Goal: Check status: Check status

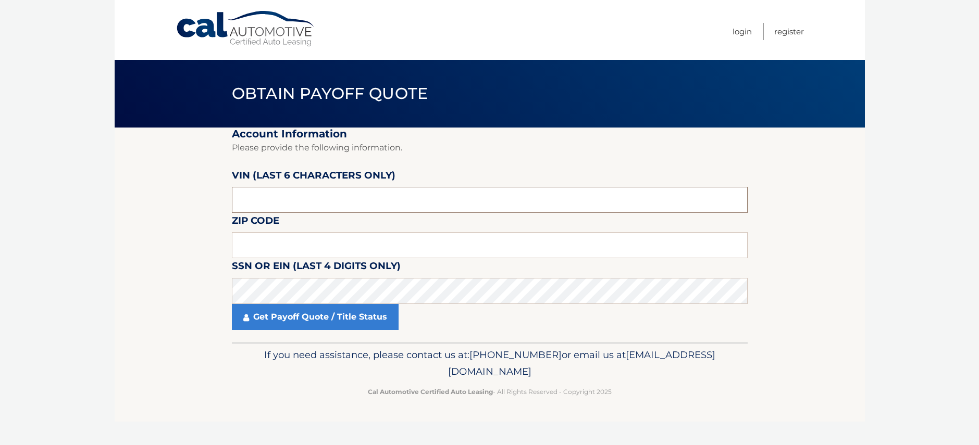
drag, startPoint x: 263, startPoint y: 200, endPoint x: 200, endPoint y: 204, distance: 63.2
click at [200, 204] on section "Account Information Please provide the following information. [PERSON_NAME] (la…" at bounding box center [490, 235] width 750 height 215
type input "NH5971"
click at [265, 243] on input "text" at bounding box center [490, 245] width 516 height 26
click at [246, 244] on input "text" at bounding box center [490, 245] width 516 height 26
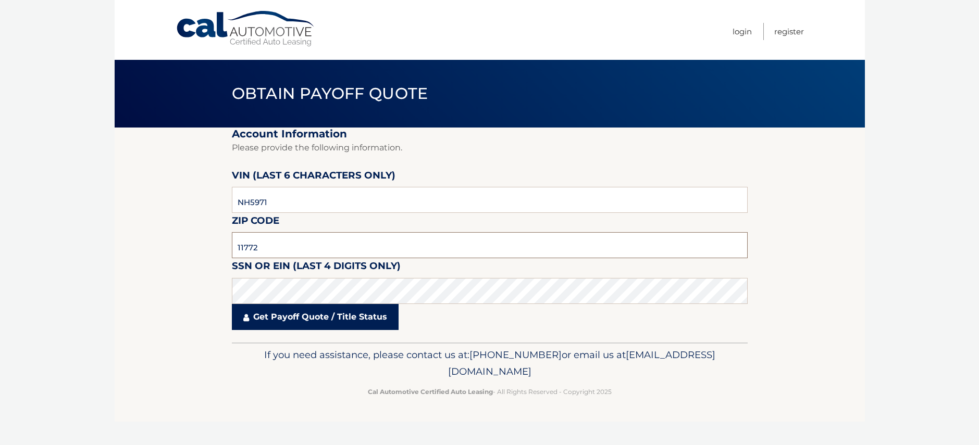
type input "11772"
click at [321, 320] on link "Get Payoff Quote / Title Status" at bounding box center [315, 317] width 167 height 26
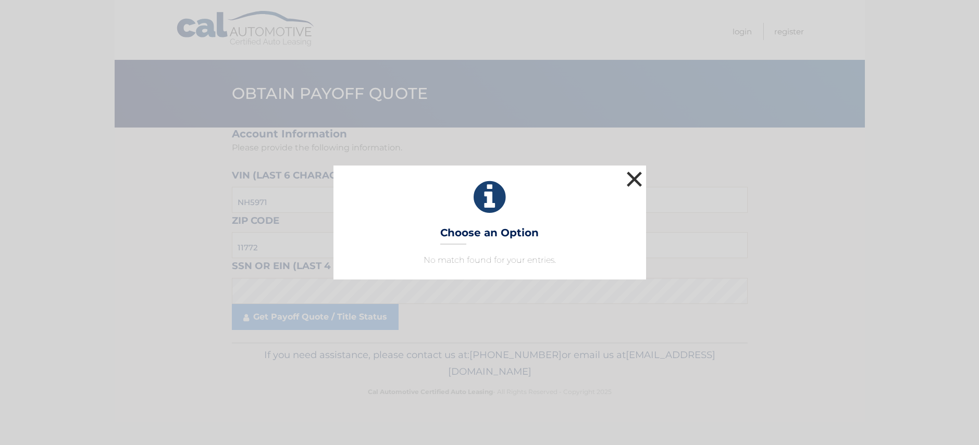
click at [636, 176] on button "×" at bounding box center [634, 179] width 21 height 21
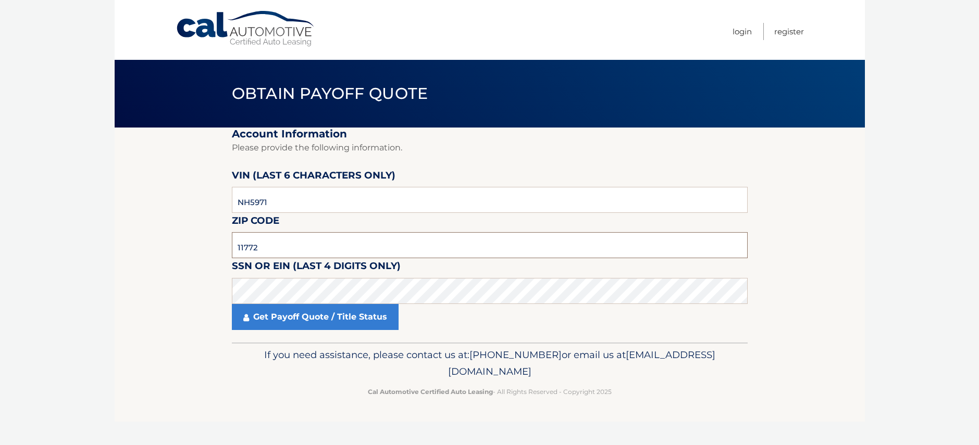
drag, startPoint x: 257, startPoint y: 247, endPoint x: 227, endPoint y: 250, distance: 29.8
click at [227, 250] on section "Account Information Please provide the following information. [PERSON_NAME] (la…" at bounding box center [490, 235] width 750 height 215
click at [273, 203] on input "NH5971" at bounding box center [490, 200] width 516 height 26
drag, startPoint x: 250, startPoint y: 203, endPoint x: 239, endPoint y: 204, distance: 11.1
click at [239, 204] on input "NH5971" at bounding box center [490, 200] width 516 height 26
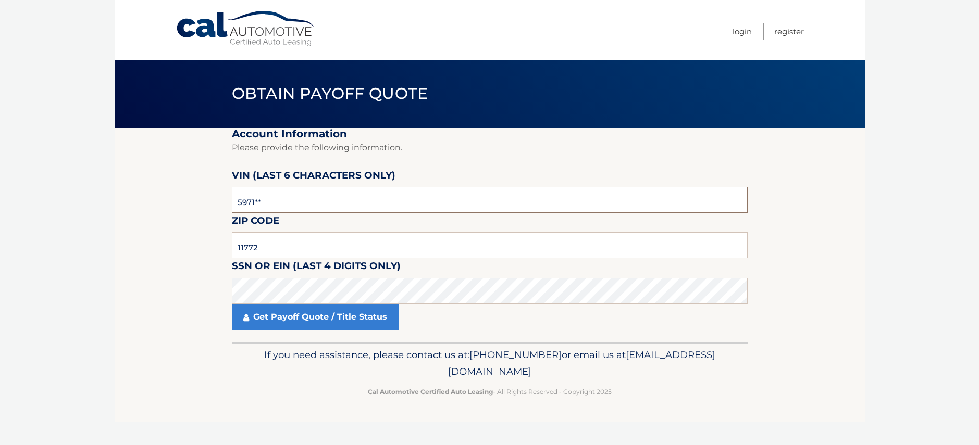
click at [266, 203] on input "5971**" at bounding box center [490, 200] width 516 height 26
type input "597121"
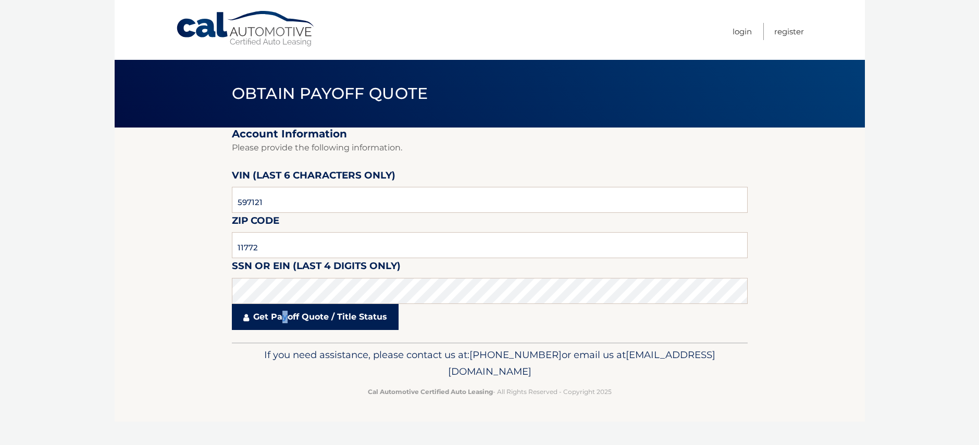
click at [285, 315] on link "Get Payoff Quote / Title Status" at bounding box center [315, 317] width 167 height 26
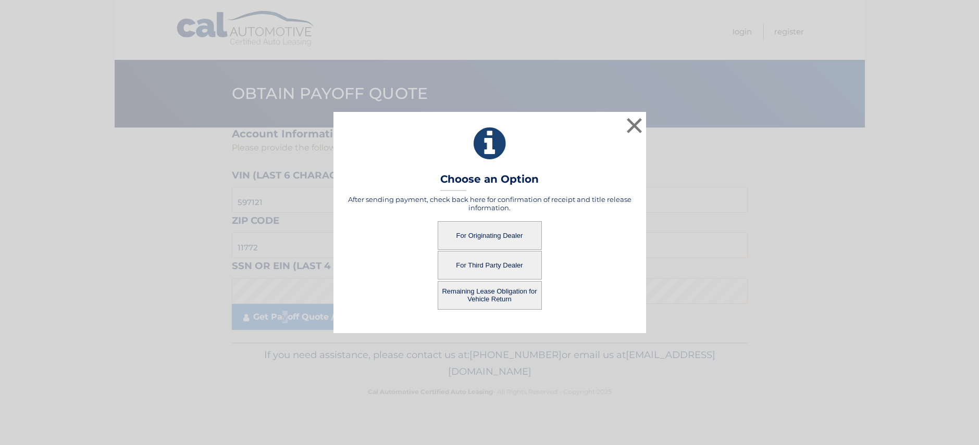
click at [486, 234] on button "For Originating Dealer" at bounding box center [490, 235] width 104 height 29
click at [501, 236] on button "For Originating Dealer" at bounding box center [490, 235] width 104 height 29
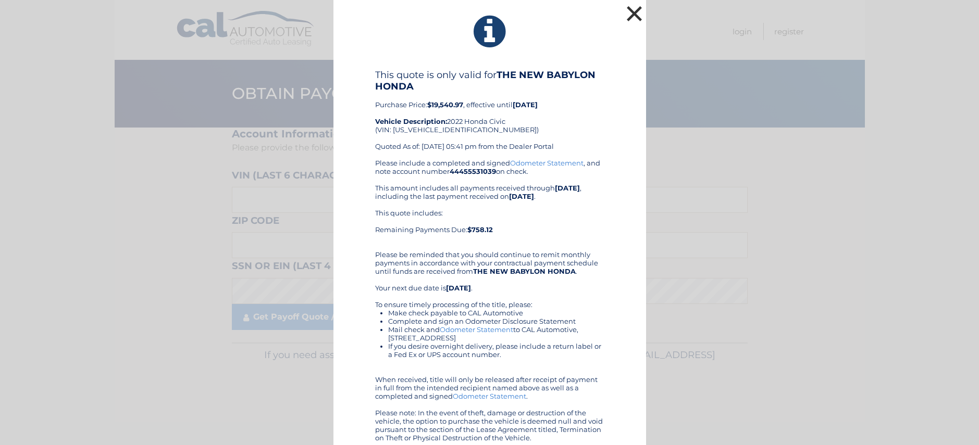
click at [632, 14] on button "×" at bounding box center [634, 13] width 21 height 21
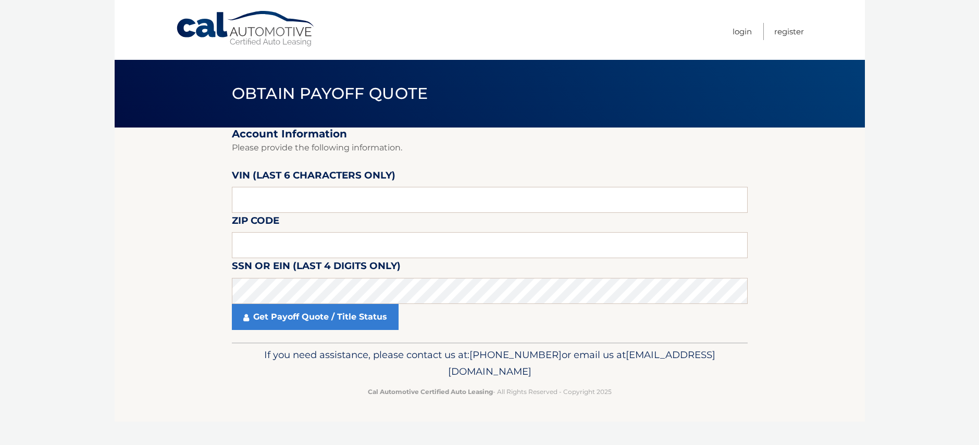
click at [61, 411] on body "Cal Automotive Menu Login Register Obtain Payoff Quote" at bounding box center [489, 222] width 979 height 445
